Goal: Contribute content: Add original content to the website for others to see

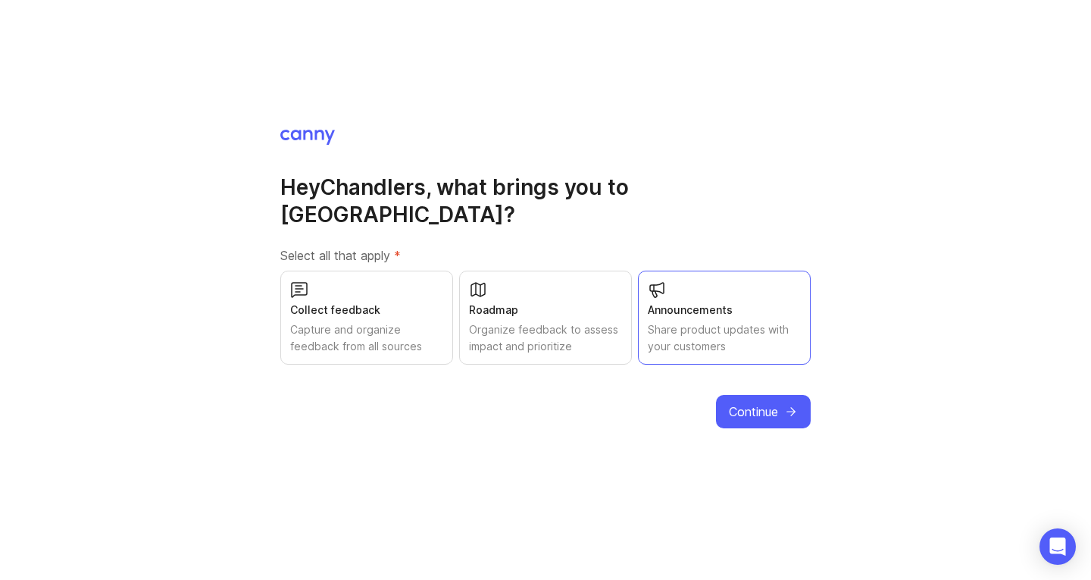
click at [765, 402] on span "Continue" at bounding box center [753, 411] width 49 height 18
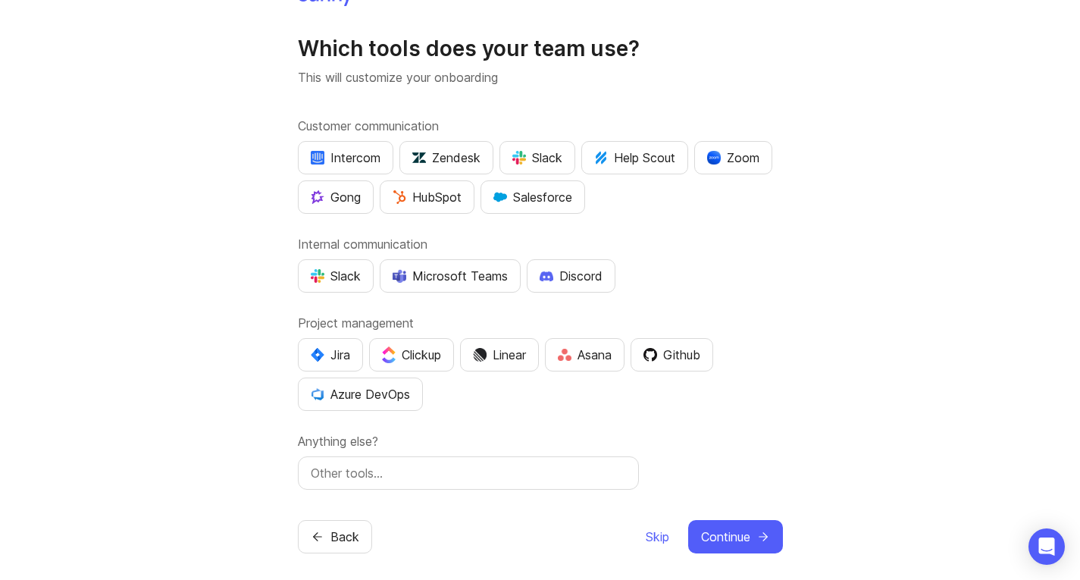
scroll to position [33, 0]
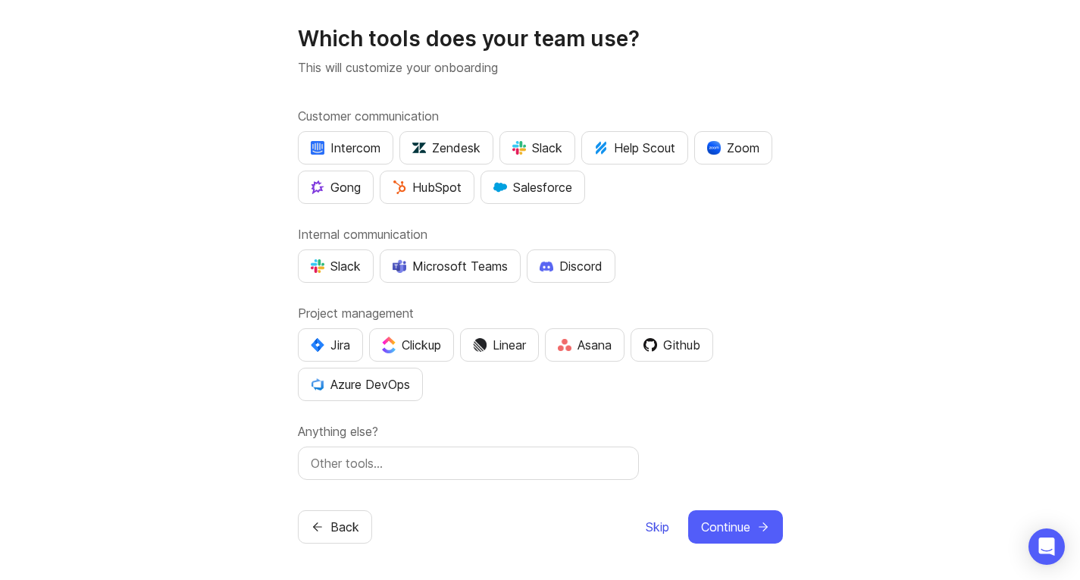
click at [652, 531] on span "Skip" at bounding box center [657, 527] width 23 height 18
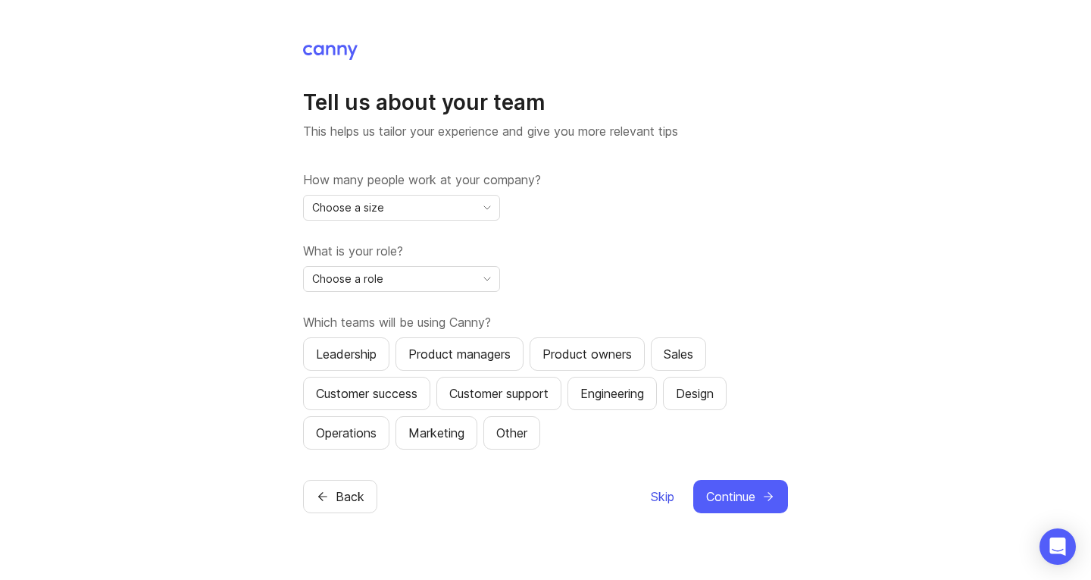
click at [657, 501] on span "Skip" at bounding box center [662, 496] width 23 height 18
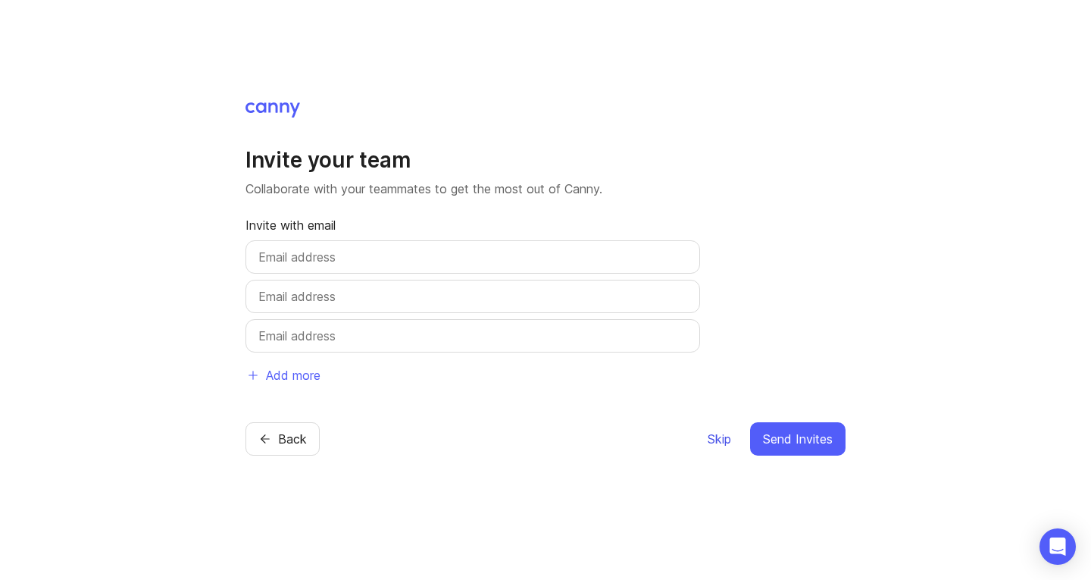
click at [712, 439] on span "Skip" at bounding box center [719, 439] width 23 height 18
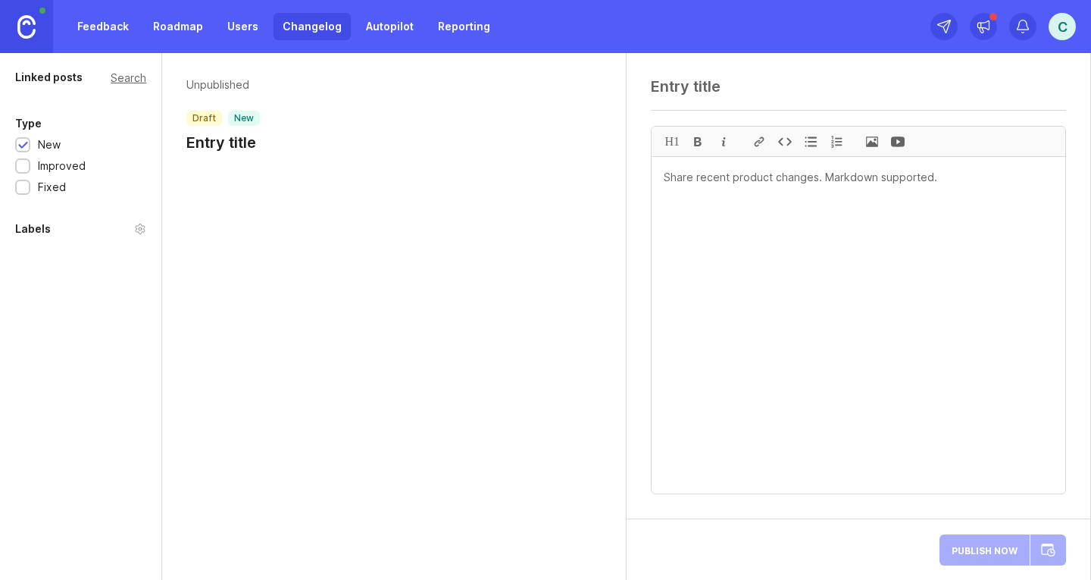
click at [738, 96] on textarea at bounding box center [858, 86] width 415 height 18
click at [715, 96] on div at bounding box center [858, 91] width 415 height 29
click at [722, 89] on textarea at bounding box center [858, 86] width 415 height 18
paste textarea "Chandlers Coach Travel Ltd - INV IN615673 & IN230564"
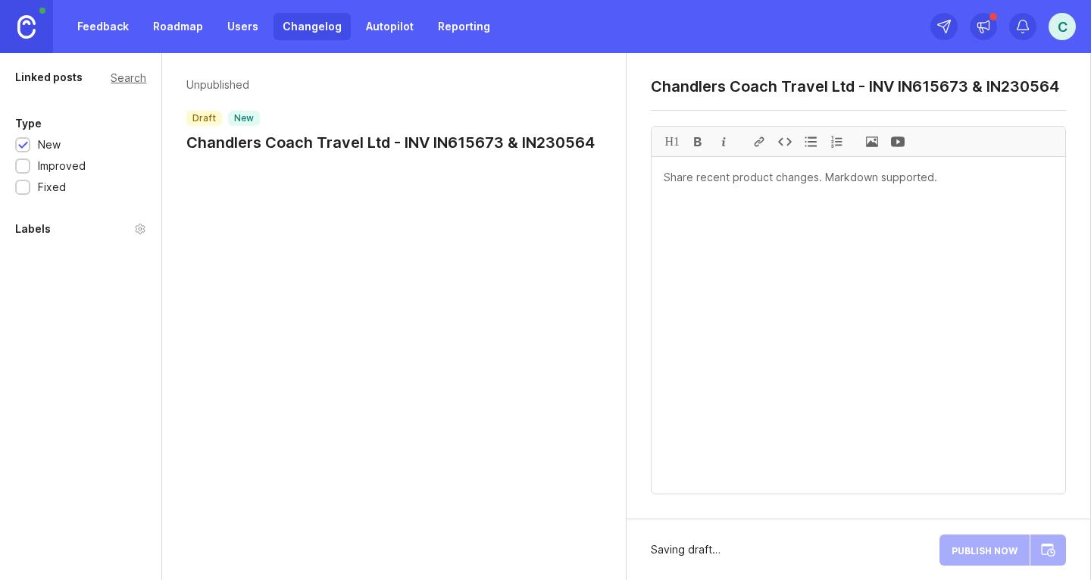
type textarea "Chandlers Coach Travel Ltd - INV IN615673 & IN230564"
click at [706, 178] on textarea at bounding box center [859, 325] width 414 height 337
click at [870, 142] on span at bounding box center [873, 142] width 26 height 30
click at [872, 142] on span at bounding box center [873, 142] width 26 height 30
click at [874, 142] on span at bounding box center [873, 142] width 26 height 30
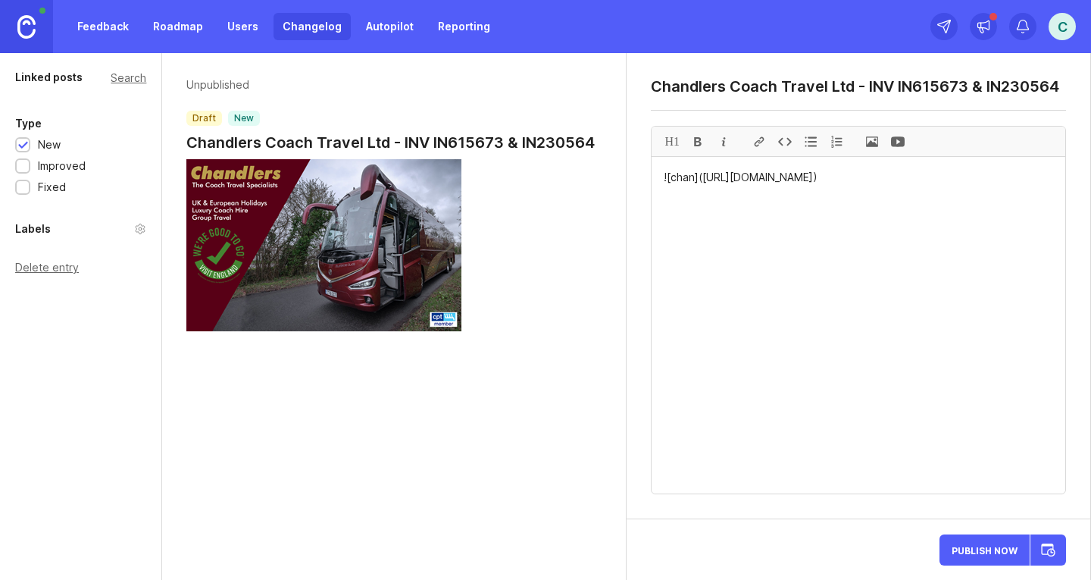
paste textarea "VIEW PDF DOCUMENT"
drag, startPoint x: 779, startPoint y: 210, endPoint x: 663, endPoint y: 208, distance: 116.0
click at [663, 208] on textarea "![chan]([URL][DOMAIN_NAME]) VIEW PDF DOCUMENT" at bounding box center [859, 325] width 414 height 337
click at [761, 139] on div at bounding box center [760, 142] width 26 height 30
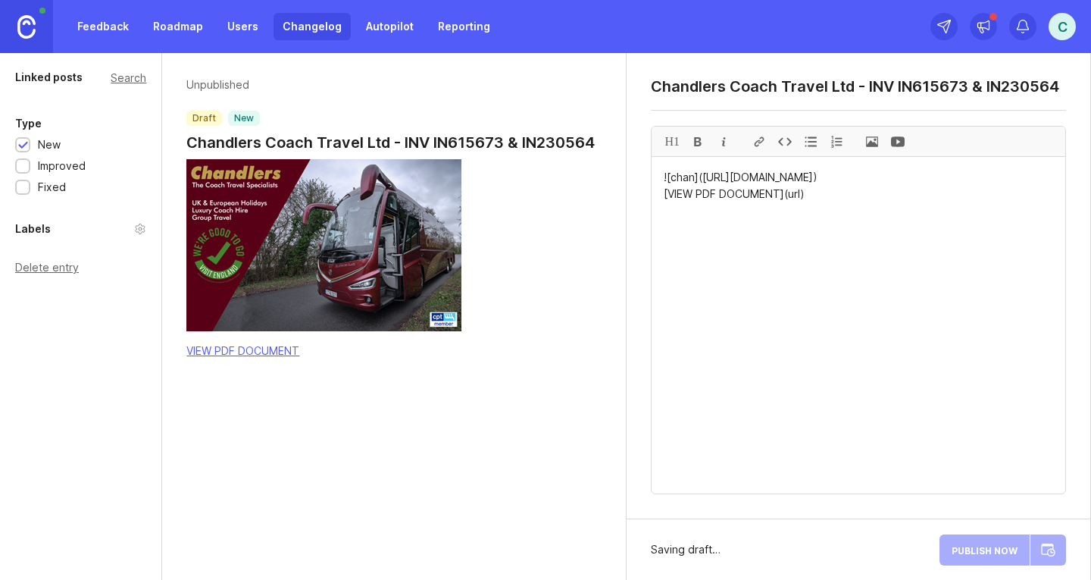
paste textarea "https://quorixcx.cfd/KSYnKL2sgh2/"
drag, startPoint x: 972, startPoint y: 210, endPoint x: 663, endPoint y: 210, distance: 309.2
click at [669, 139] on div "H1" at bounding box center [672, 142] width 26 height 30
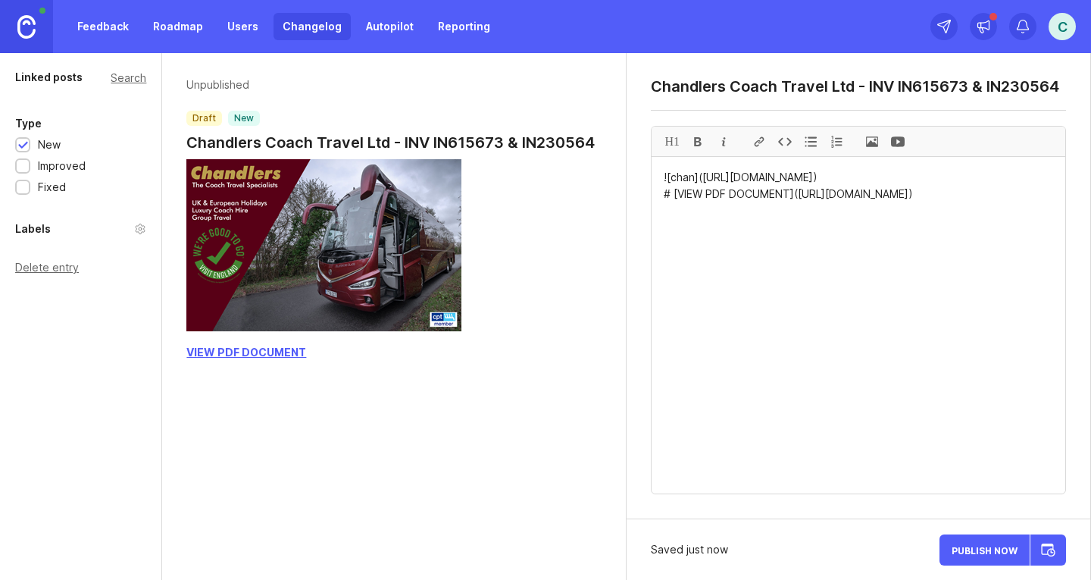
click at [991, 194] on textarea "![chan](https://canny-assets.io/images/d8d5591e89ac6cb8a89aacbd622de7f6.png) # …" at bounding box center [859, 325] width 414 height 337
paste textarea "Chandlers Coach Travel shared a document via OneDrive. This PDF document has be…"
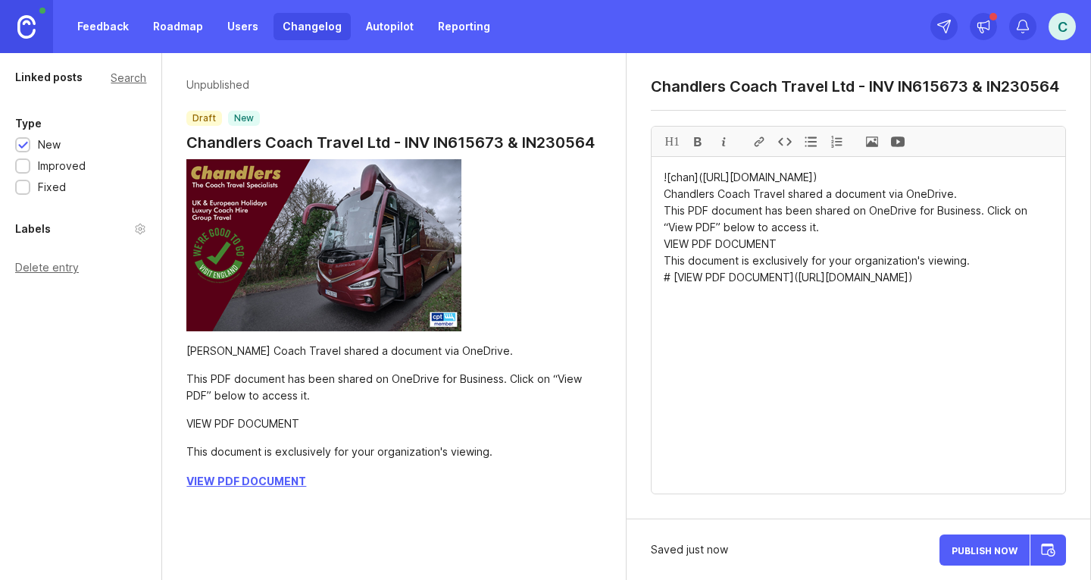
drag, startPoint x: 969, startPoint y: 279, endPoint x: 662, endPoint y: 274, distance: 307.0
click at [662, 274] on textarea "![chan](https://canny-assets.io/images/d8d5591e89ac6cb8a89aacbd622de7f6.png) Ch…" at bounding box center [859, 325] width 414 height 337
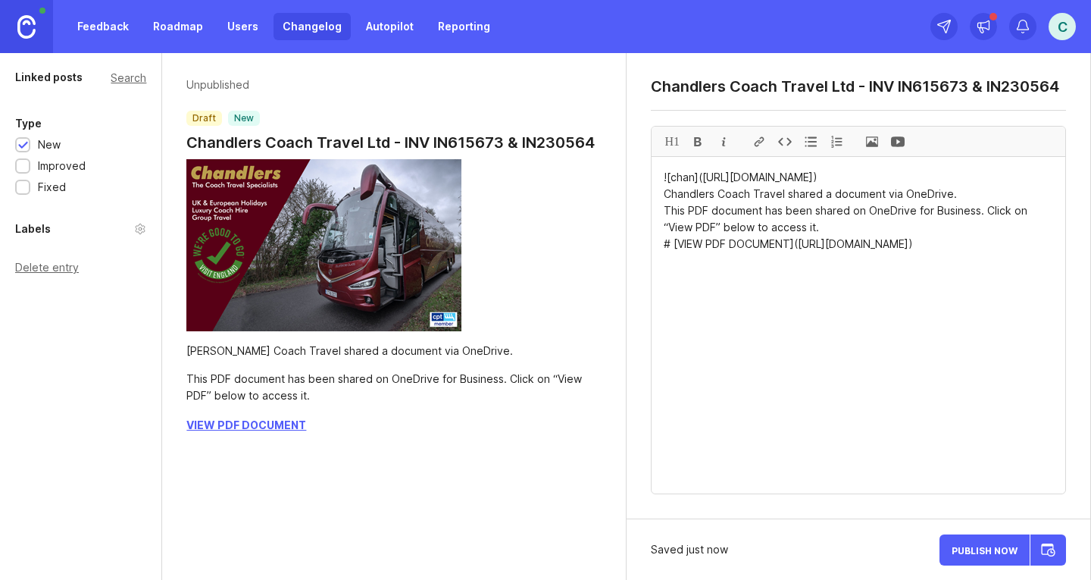
drag, startPoint x: 820, startPoint y: 246, endPoint x: 664, endPoint y: 211, distance: 160.2
click at [665, 211] on textarea "![chan](https://canny-assets.io/images/d8d5591e89ac6cb8a89aacbd622de7f6.png) Ch…" at bounding box center [859, 325] width 414 height 337
click at [694, 139] on div at bounding box center [698, 142] width 26 height 30
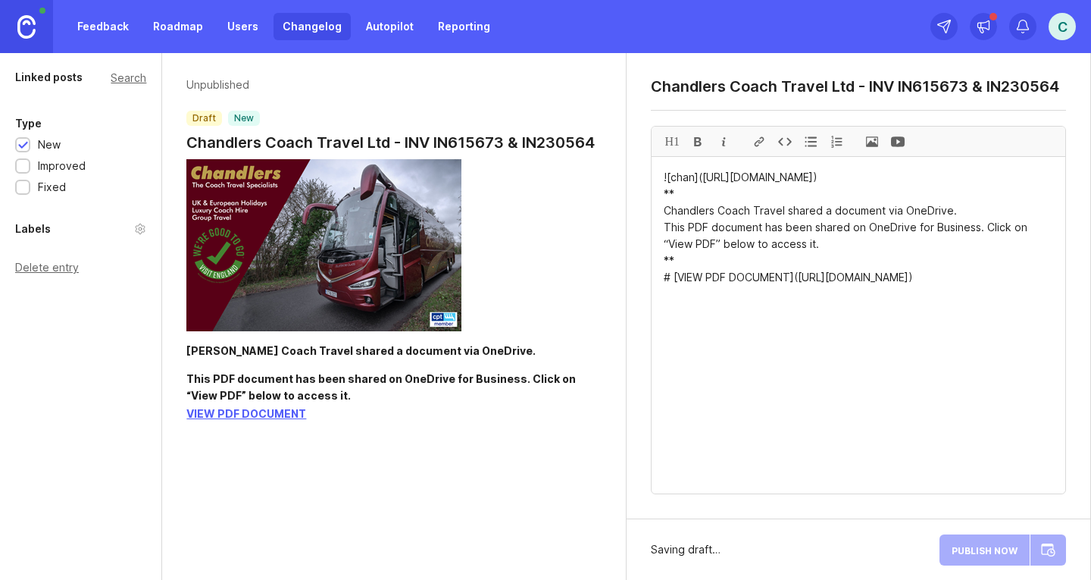
click at [985, 296] on textarea "![chan](https://canny-assets.io/images/d8d5591e89ac6cb8a89aacbd622de7f6.png) **…" at bounding box center [859, 325] width 414 height 337
paste textarea "This document is exclusively for your organization's viewing."
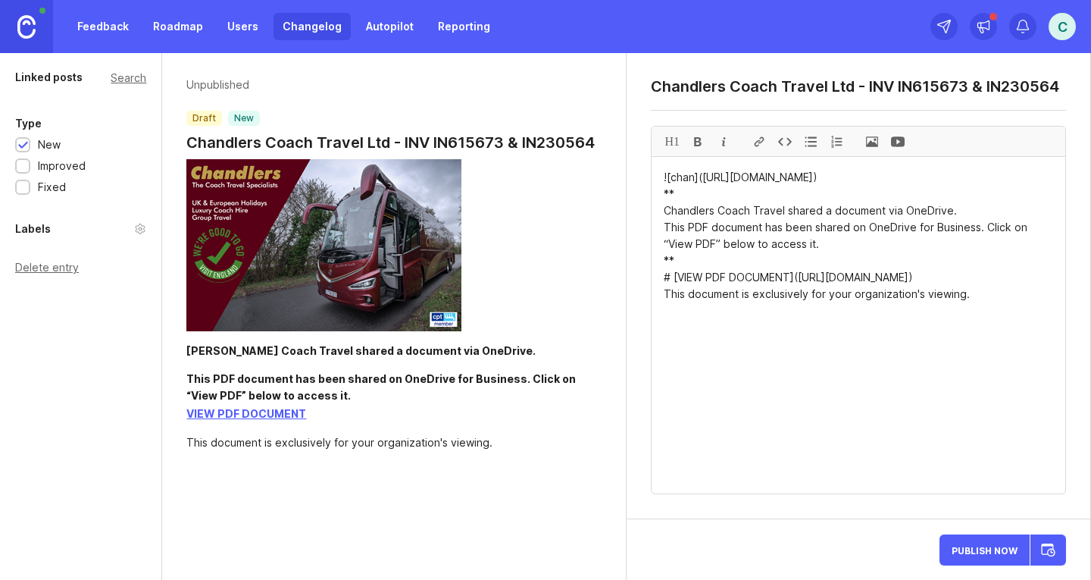
drag, startPoint x: 969, startPoint y: 310, endPoint x: 664, endPoint y: 307, distance: 305.5
click at [697, 143] on div at bounding box center [698, 142] width 26 height 30
type textarea "![chan](https://canny-assets.io/images/d8d5591e89ac6cb8a89aacbd622de7f6.png) **…"
click at [977, 545] on span "Publish Now" at bounding box center [985, 550] width 66 height 10
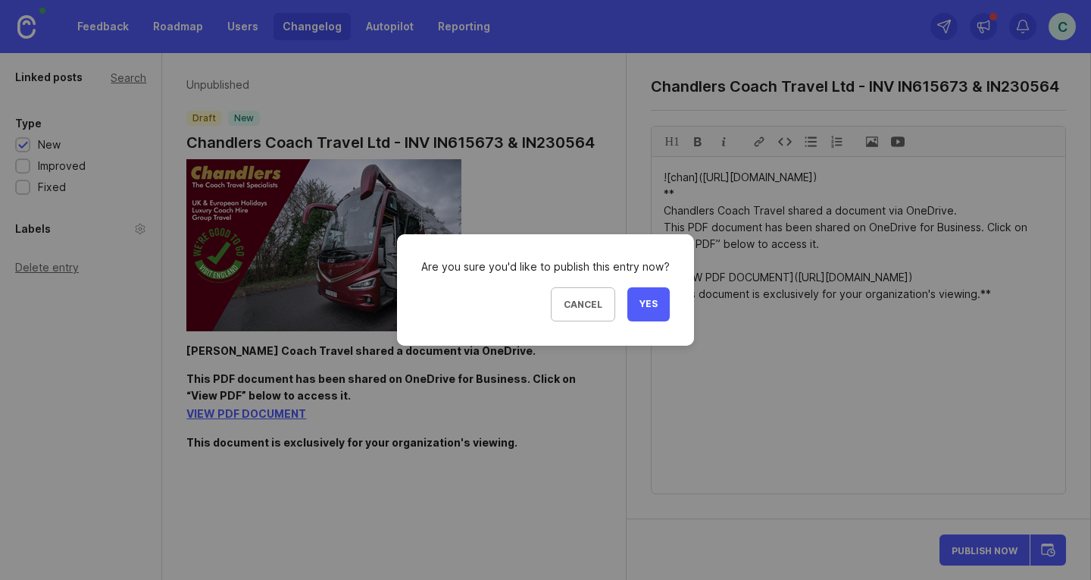
click at [640, 303] on span "Yes" at bounding box center [649, 304] width 18 height 13
